Goal: Task Accomplishment & Management: Manage account settings

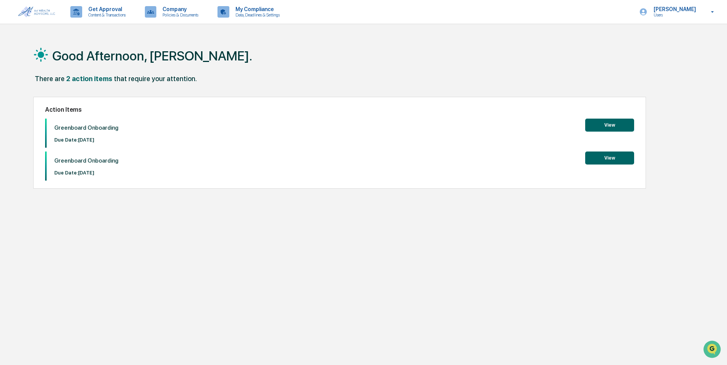
click at [626, 125] on button "View" at bounding box center [609, 125] width 49 height 13
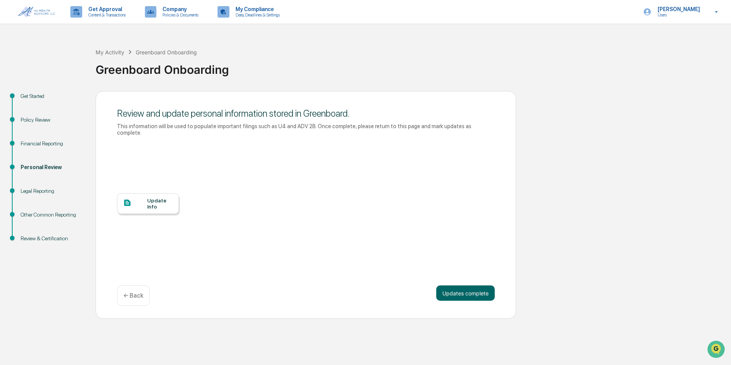
click at [159, 197] on div "Update Info" at bounding box center [160, 203] width 26 height 12
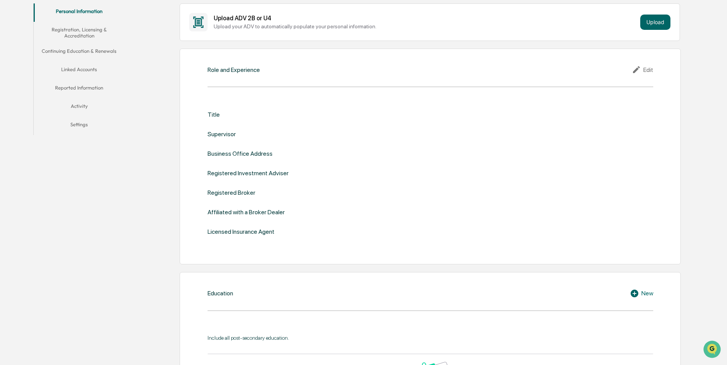
scroll to position [153, 0]
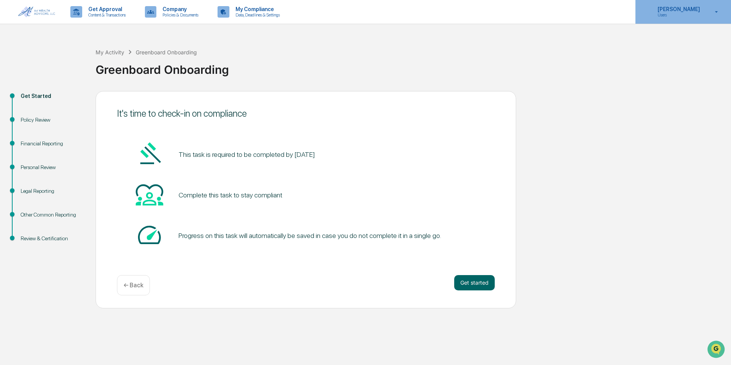
click at [719, 8] on div "[PERSON_NAME] Users" at bounding box center [683, 12] width 96 height 24
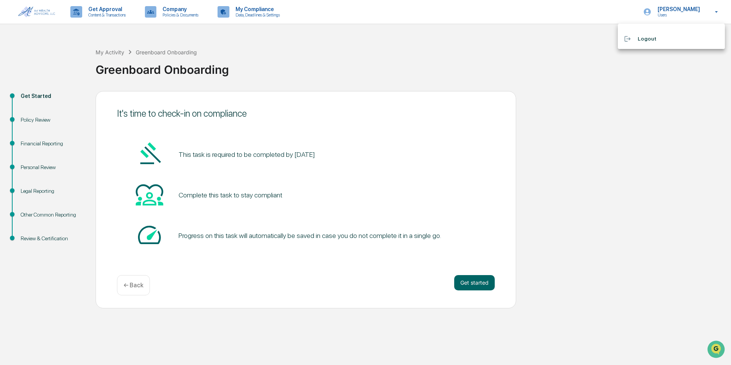
drag, startPoint x: 603, startPoint y: 167, endPoint x: 642, endPoint y: 1, distance: 170.6
click at [603, 160] on div at bounding box center [365, 182] width 731 height 365
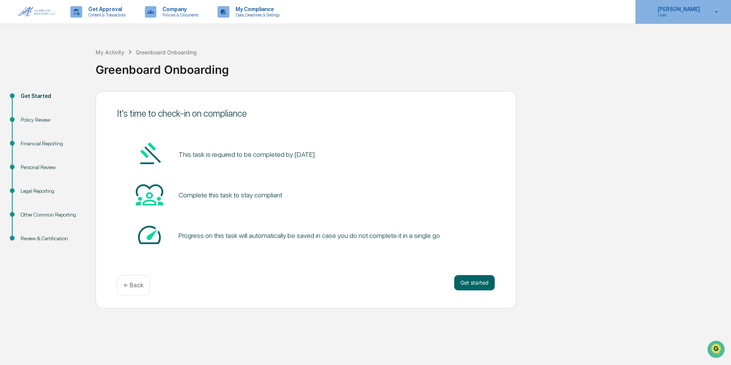
click at [718, 8] on icon at bounding box center [716, 11] width 13 height 7
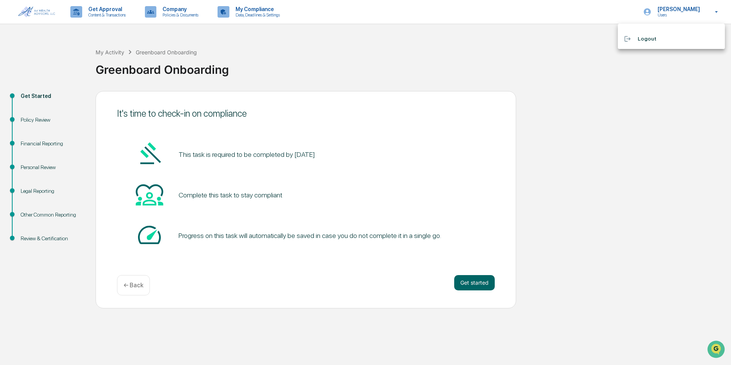
click at [658, 10] on div at bounding box center [365, 182] width 731 height 365
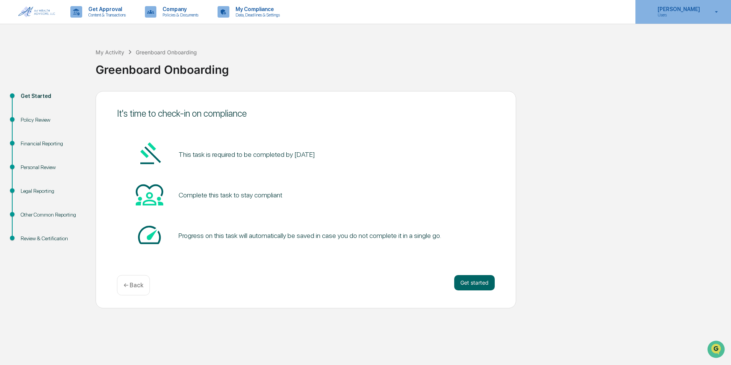
click at [717, 13] on icon at bounding box center [716, 11] width 13 height 7
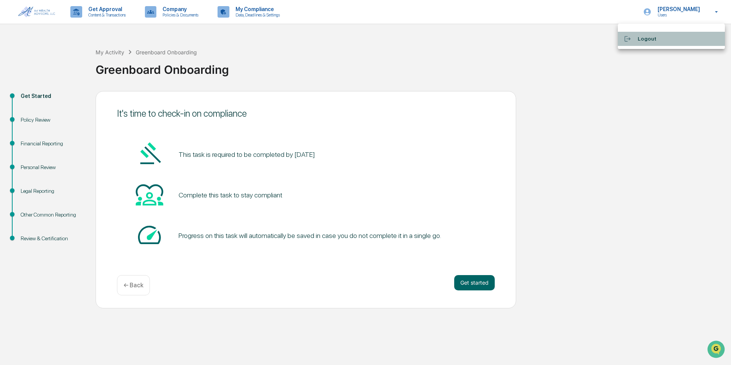
click at [648, 37] on li "Logout" at bounding box center [671, 39] width 107 height 14
